Goal: Task Accomplishment & Management: Use online tool/utility

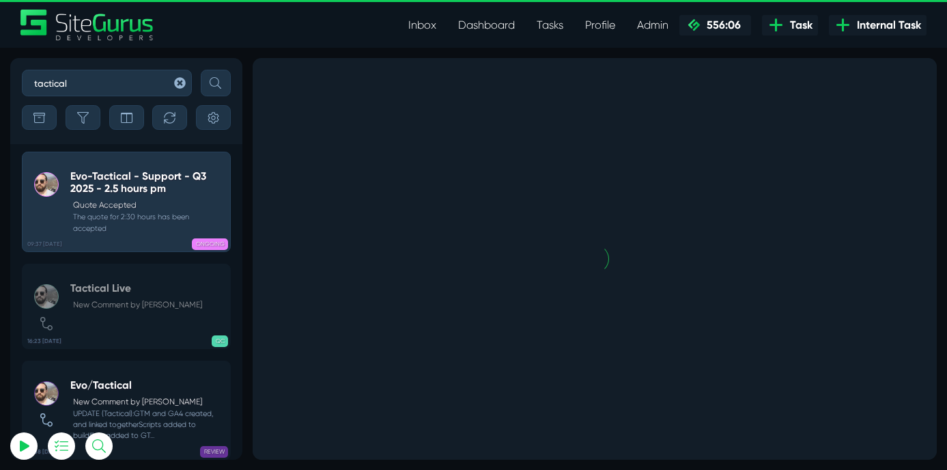
select select "0"
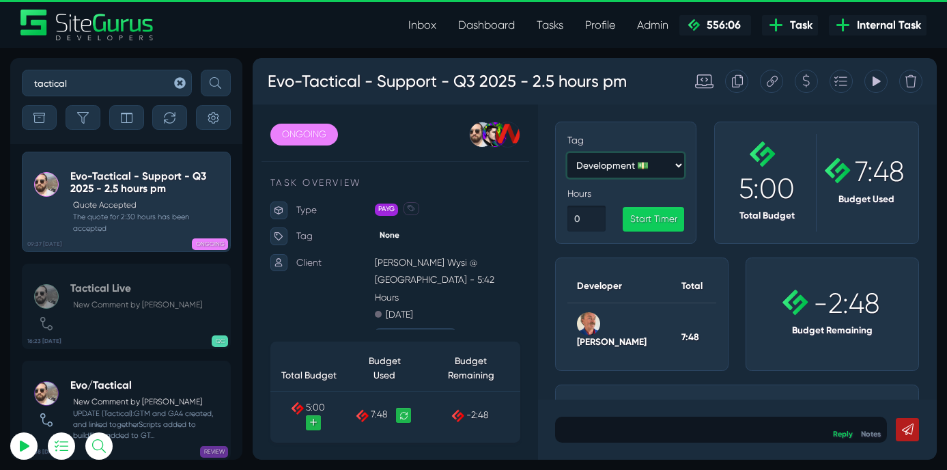
click at [671, 182] on select "Development 💵 Client Management 💵 Meetings/Calls 💵 Siteglide Support 💵 Internal…" at bounding box center [692, 183] width 138 height 29
select select "2"
click at [638, 243] on input "number" at bounding box center [645, 246] width 45 height 30
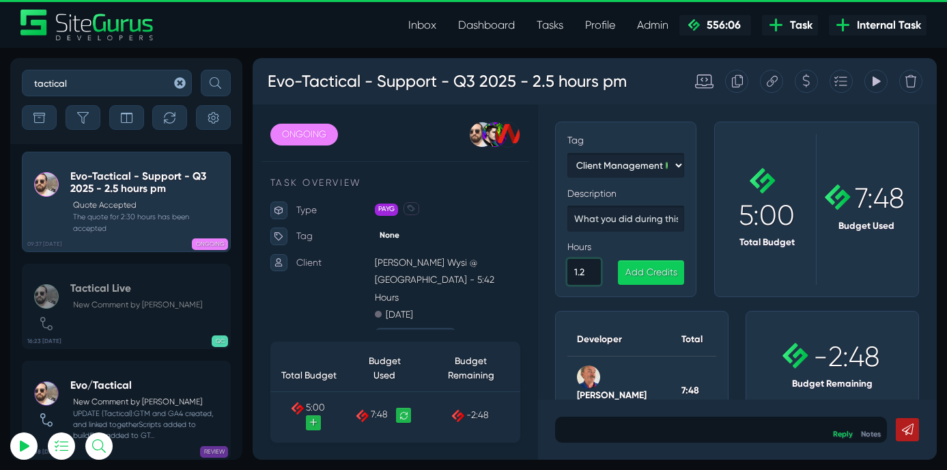
type input "1.2"
click at [644, 243] on input "text" at bounding box center [692, 246] width 138 height 30
type input "DNS changes (MX)"
click at [720, 309] on link "Add Credits" at bounding box center [722, 310] width 78 height 29
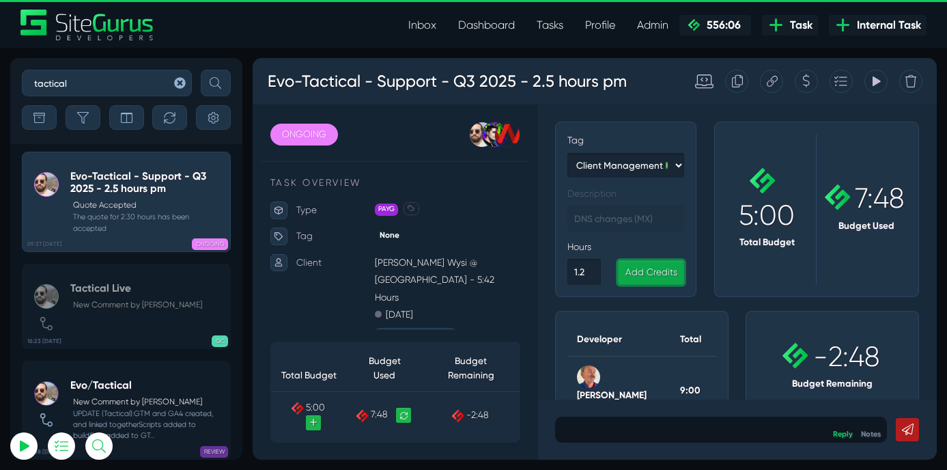
select select "1"
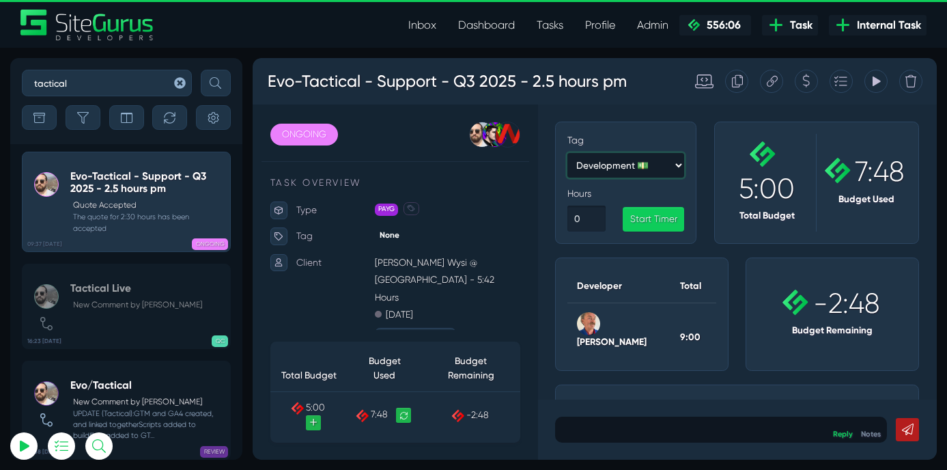
click at [658, 177] on select "Development 💵 Client Management 💵 Meetings/Calls 💵 Siteglide Support 💵 Internal…" at bounding box center [692, 183] width 138 height 29
select select "2"
click at [640, 246] on input "number" at bounding box center [645, 246] width 45 height 30
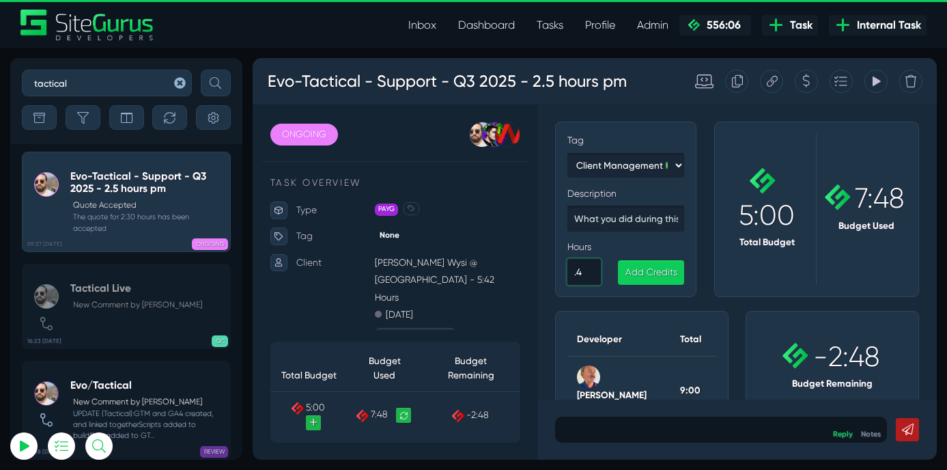
type input ".4"
click at [676, 248] on input "text" at bounding box center [692, 246] width 138 height 30
type input "C"
type input "Emails with IT company"
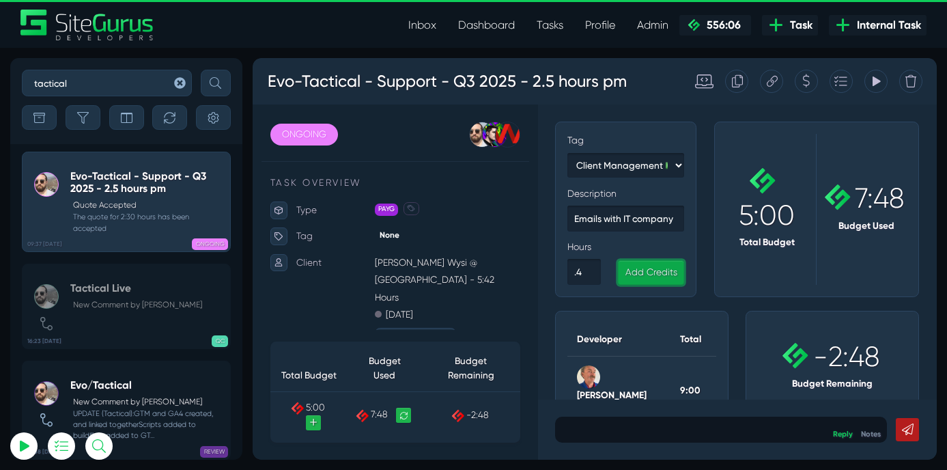
click at [720, 309] on link "Add Credits" at bounding box center [722, 310] width 78 height 29
select select "1"
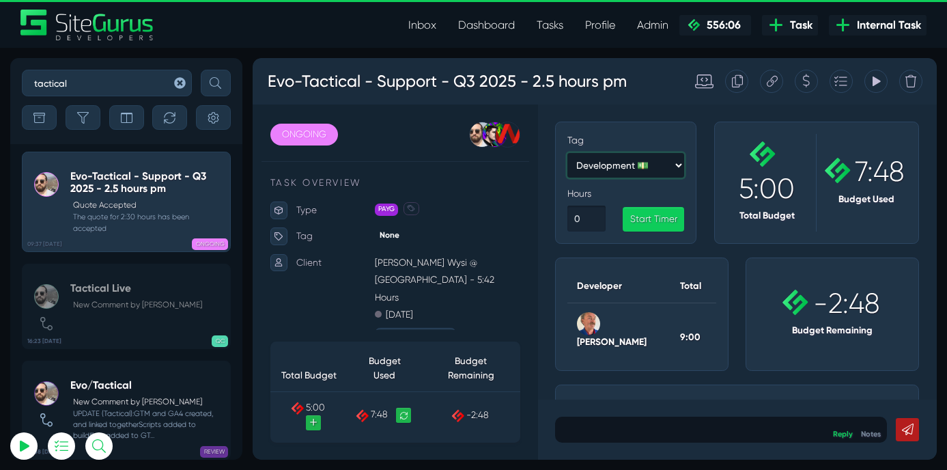
click at [661, 174] on select "Development 💵 Client Management 💵 Meetings/Calls 💵 Siteglide Support 💵 Internal…" at bounding box center [692, 183] width 138 height 29
click at [667, 186] on select "Development 💵 Client Management 💵 Meetings/Calls 💵 Siteglide Support 💵 Internal…" at bounding box center [692, 183] width 138 height 29
select select "2"
click at [644, 248] on input "number" at bounding box center [645, 246] width 45 height 30
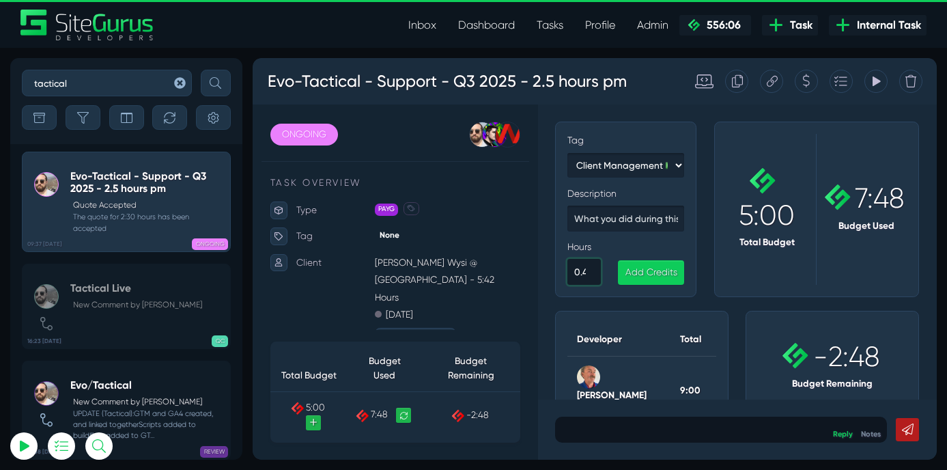
type input "0.4"
click at [685, 251] on input "text" at bounding box center [692, 246] width 138 height 30
type input "Emails with IT company"
click at [717, 315] on link "Add Credits" at bounding box center [722, 310] width 78 height 29
select select "1"
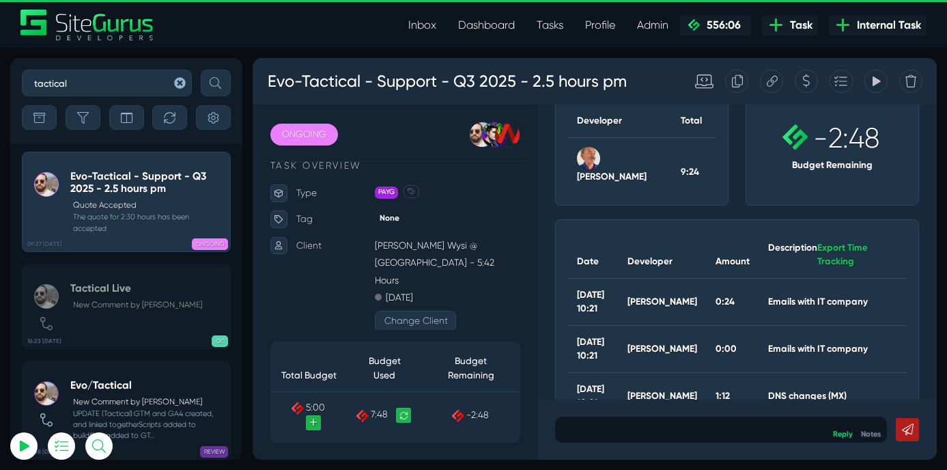
scroll to position [25, 0]
click at [430, 469] on icon at bounding box center [430, 478] width 9 height 9
